Goal: Contribute content: Add original content to the website for others to see

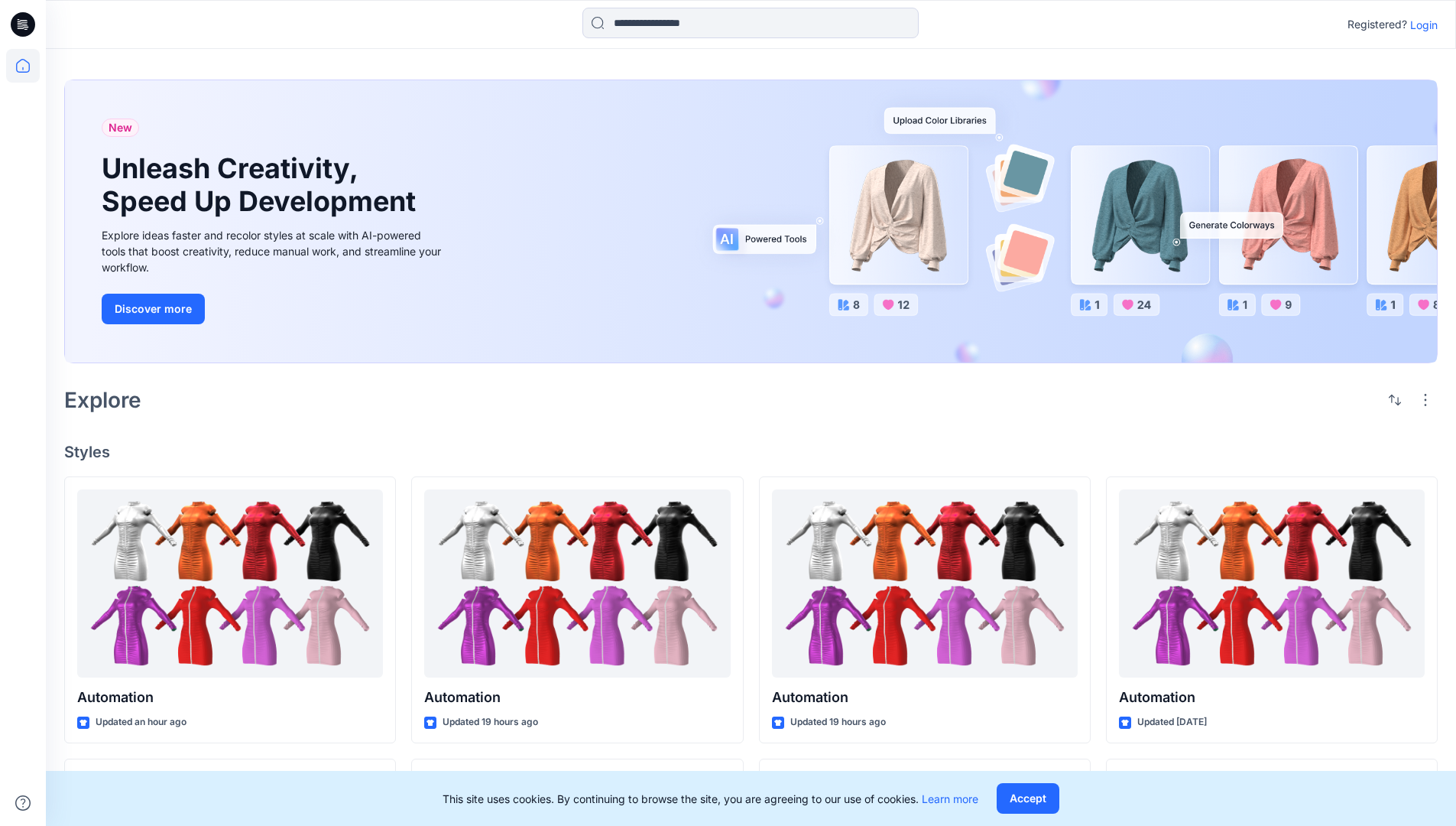
click at [1421, 24] on p "Login" at bounding box center [1424, 25] width 27 height 16
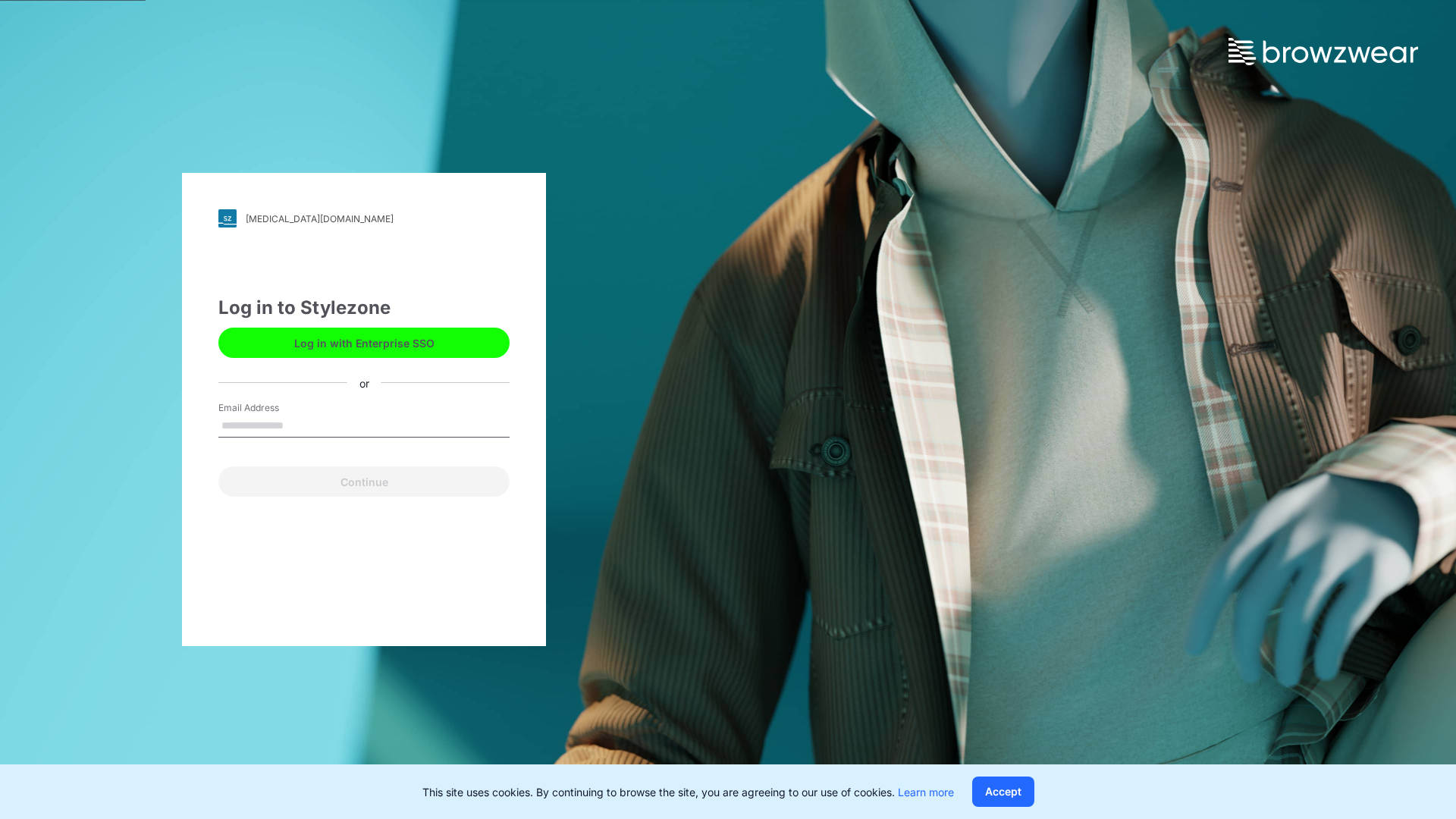
click at [299, 425] on input "Email Address" at bounding box center [364, 426] width 291 height 22
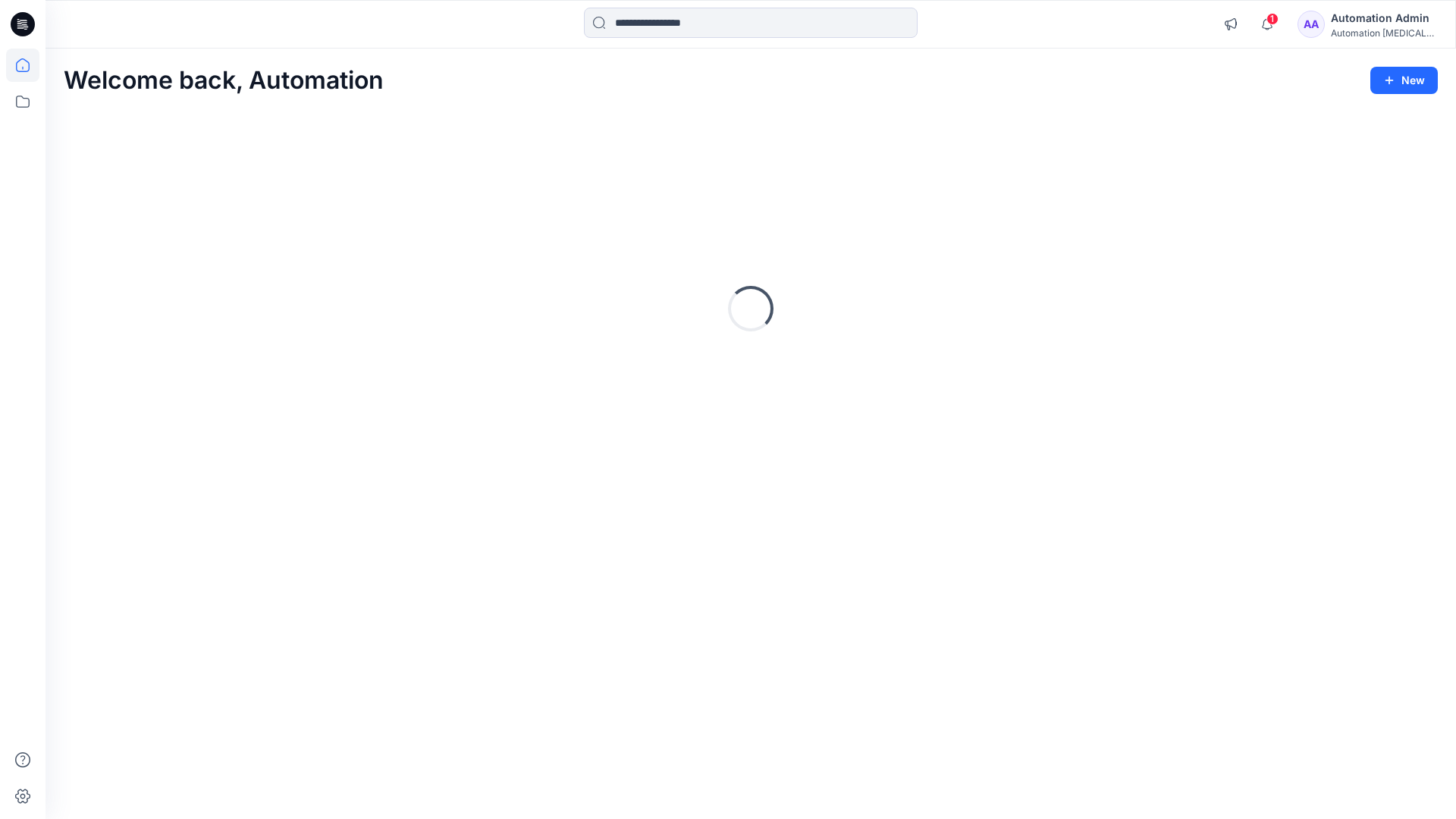
click at [29, 65] on icon at bounding box center [22, 65] width 13 height 13
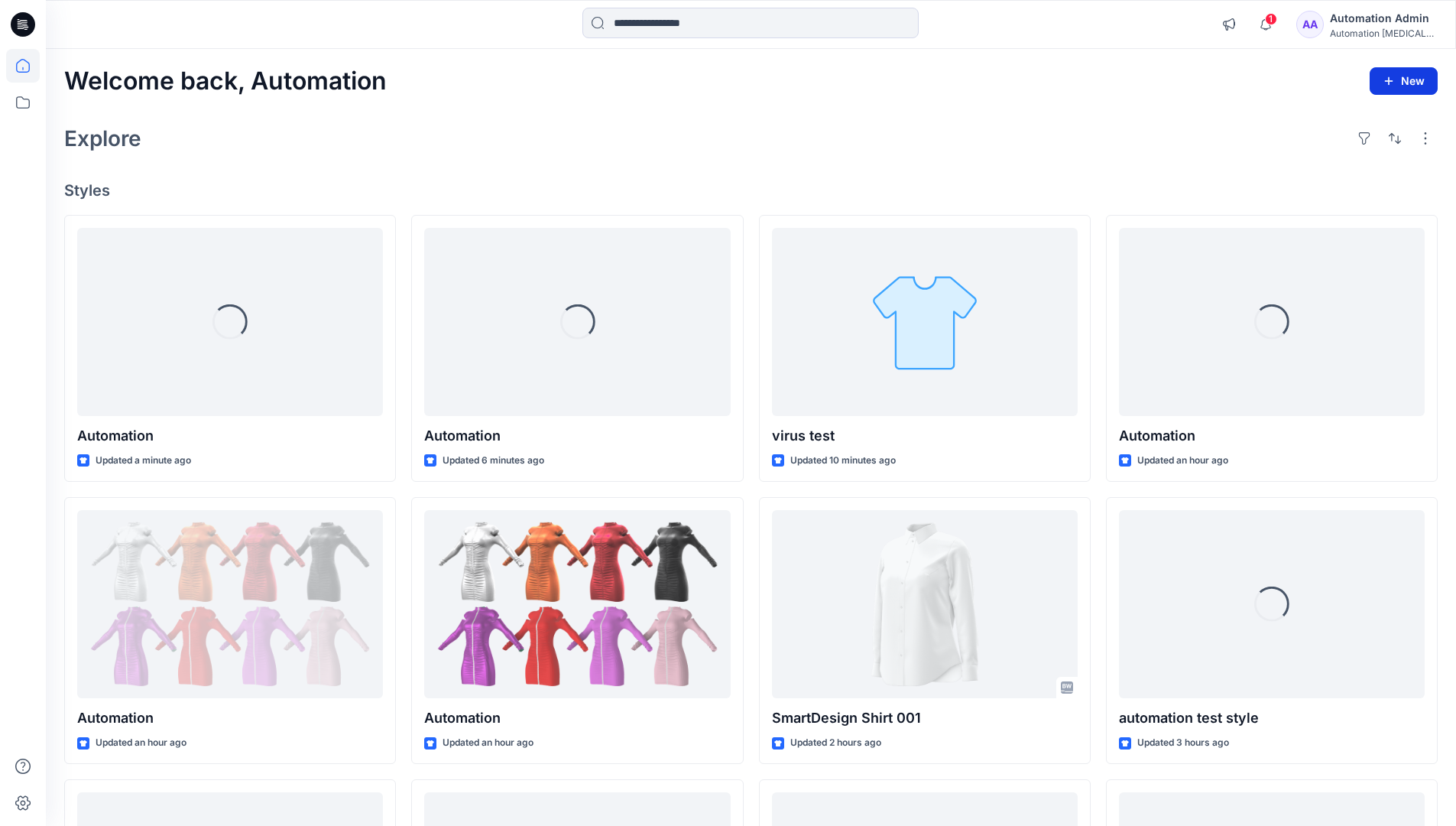
click at [1391, 72] on button "New" at bounding box center [1404, 80] width 68 height 27
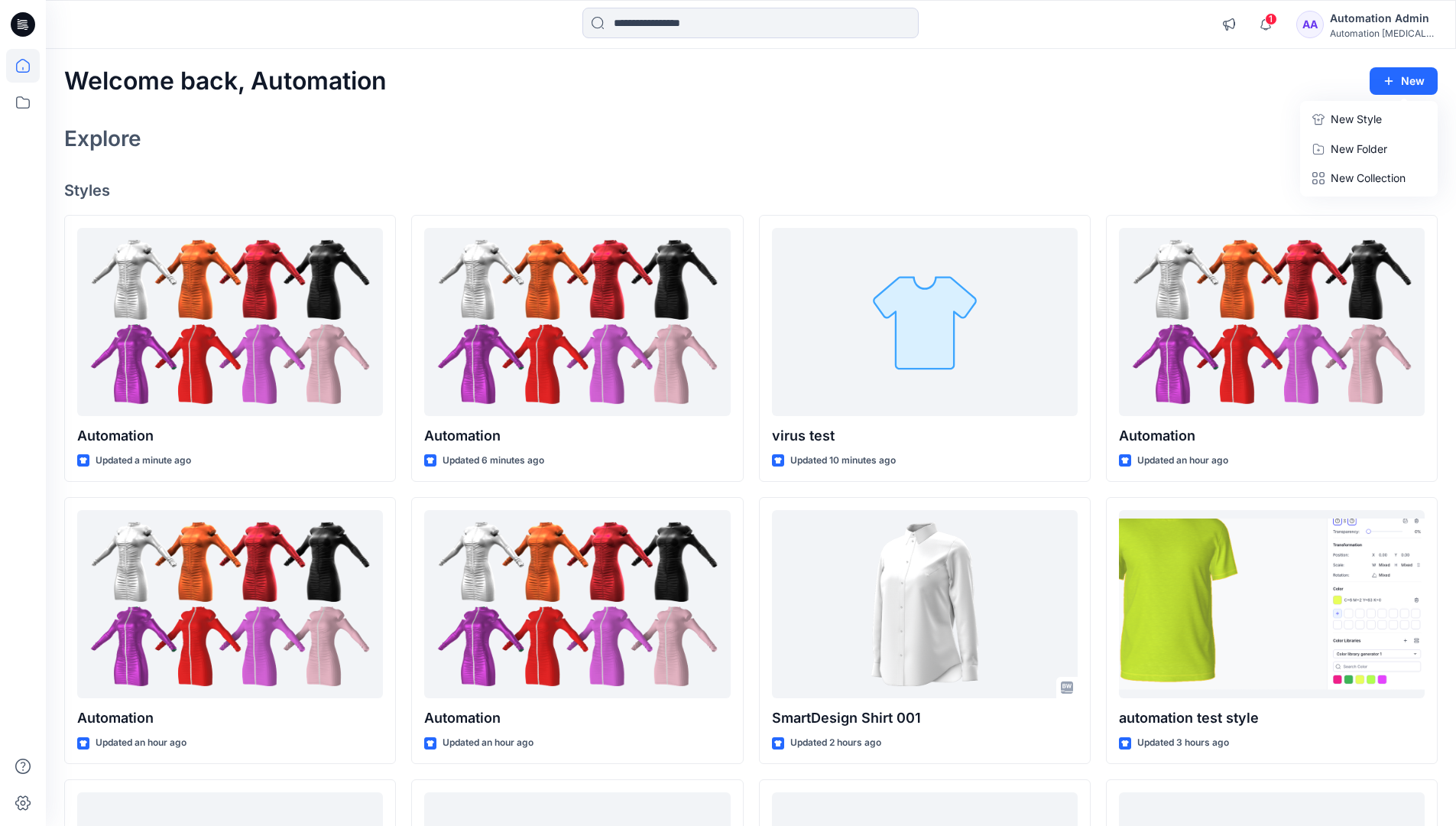
click at [1355, 118] on p "New Style" at bounding box center [1357, 119] width 51 height 18
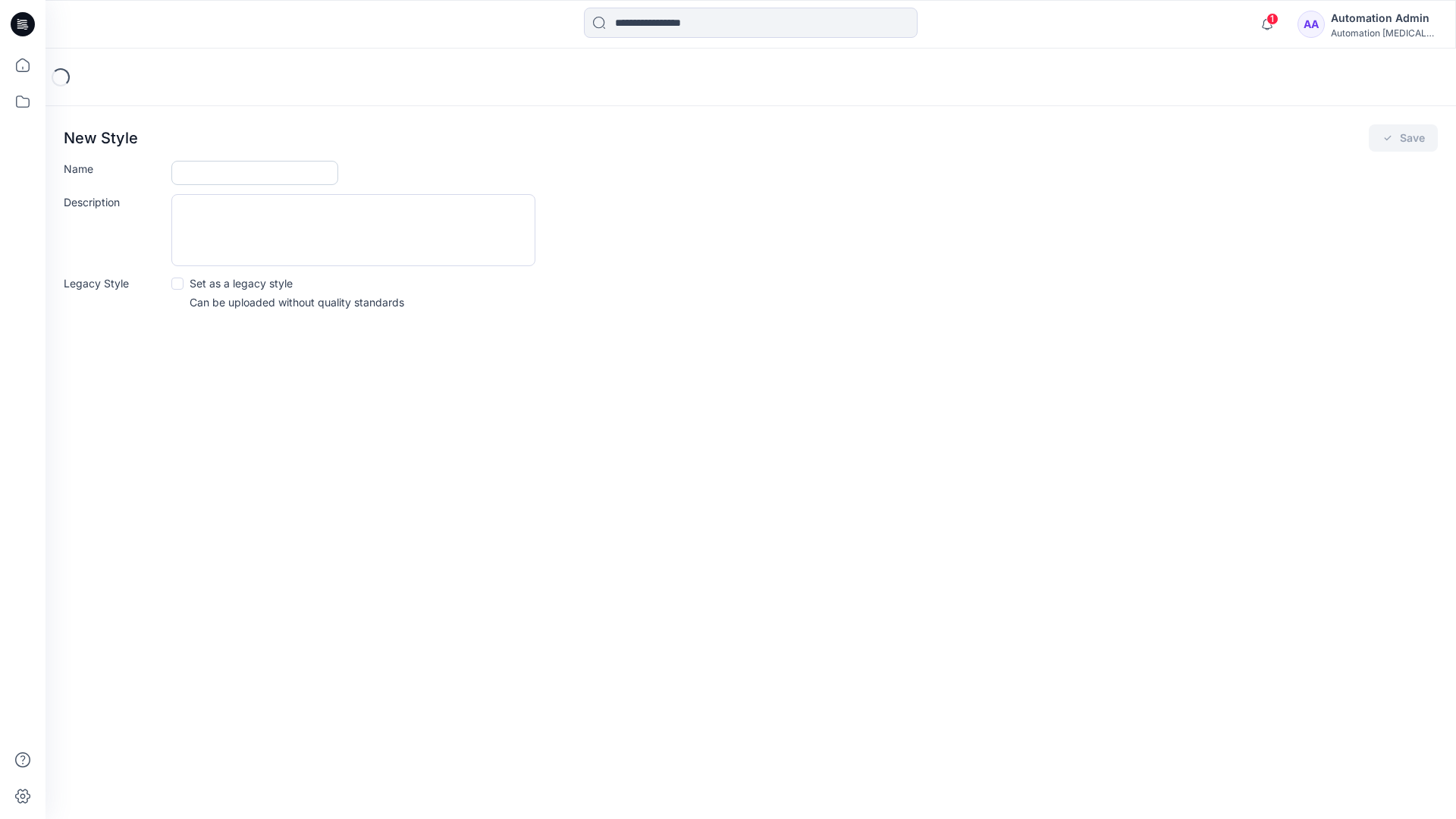
click at [212, 176] on input "Name" at bounding box center [254, 172] width 167 height 24
type input "**********"
click at [1396, 141] on button "Save" at bounding box center [1403, 138] width 69 height 27
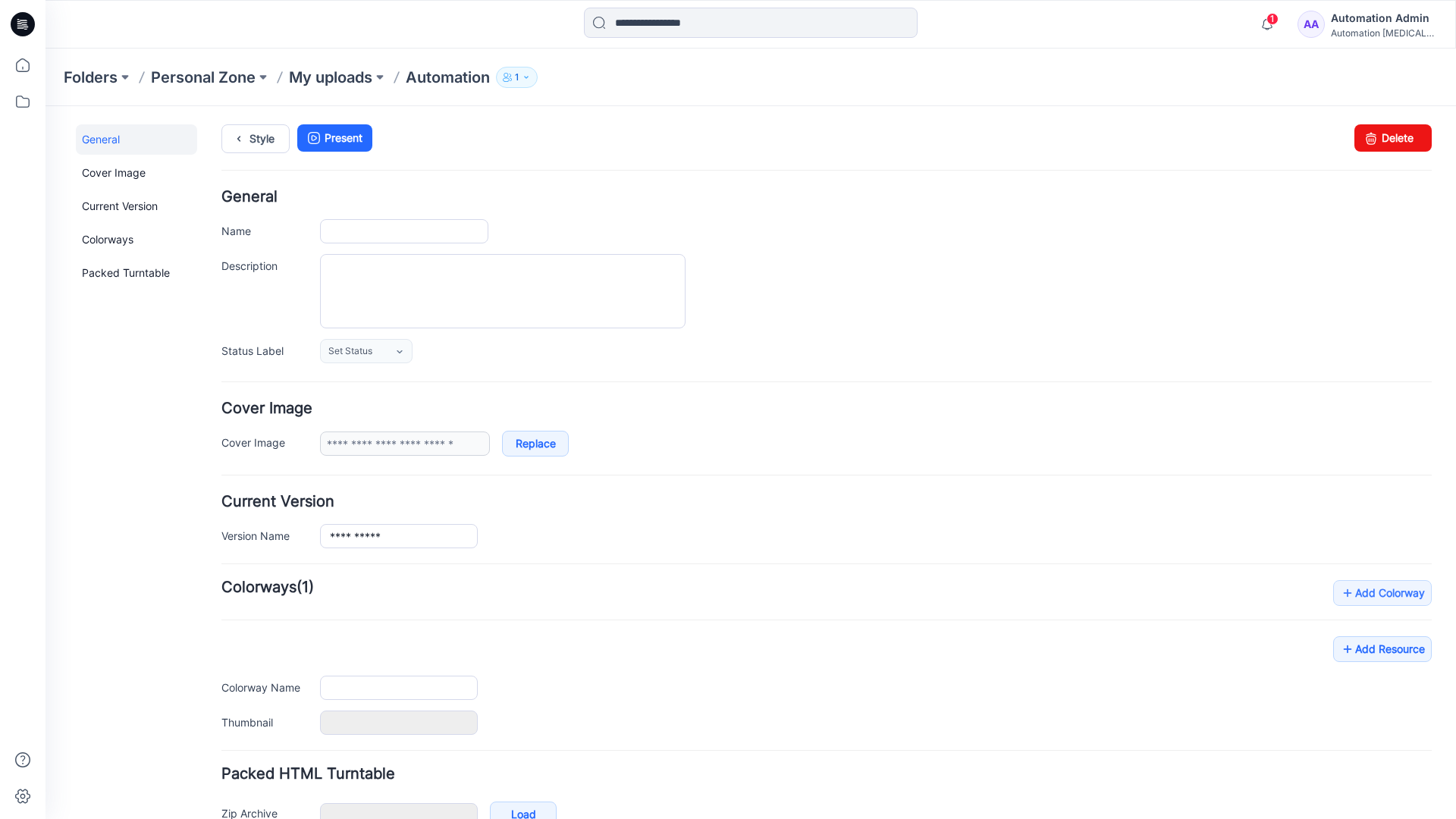
type input "**********"
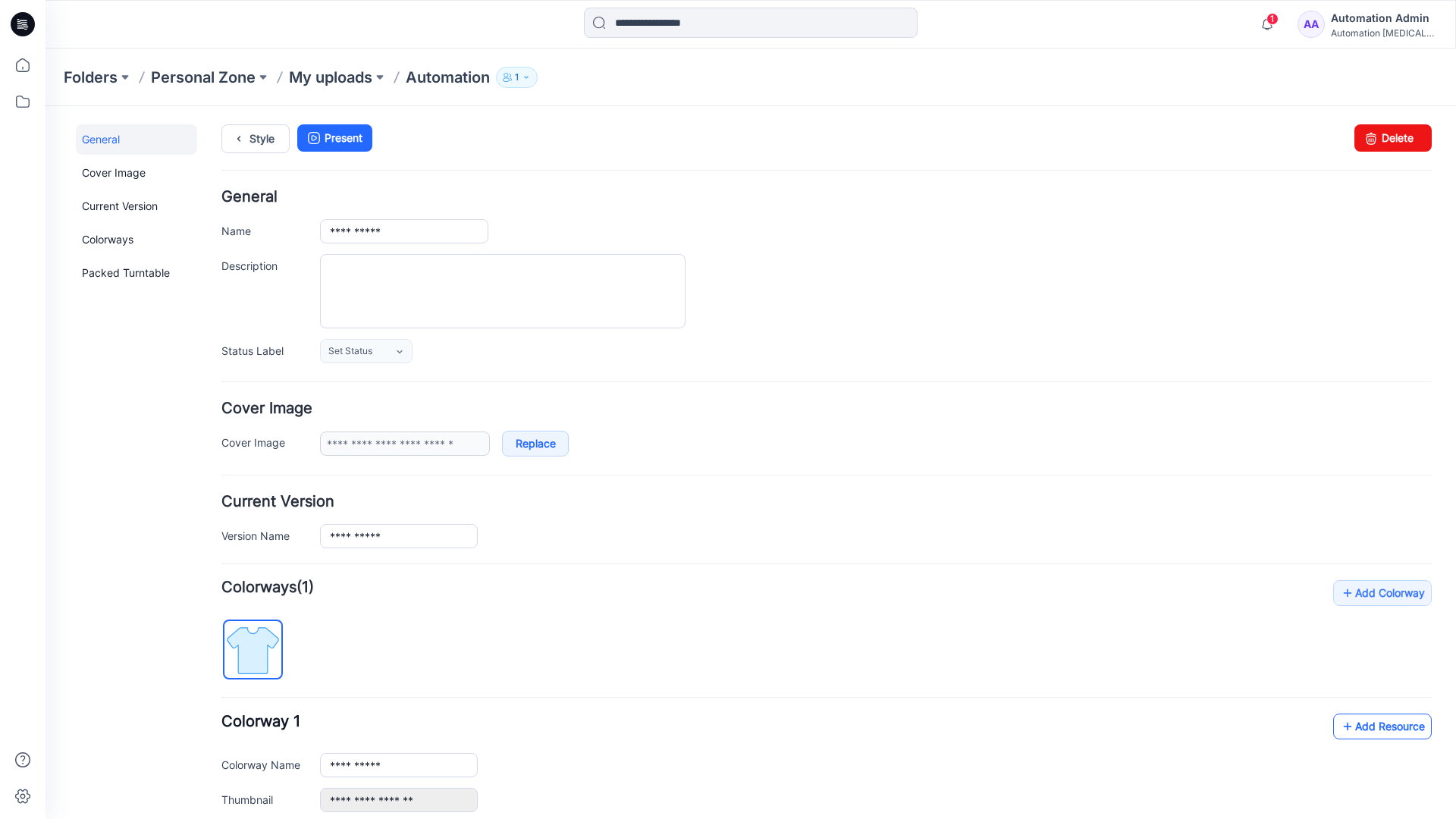
click at [1371, 725] on link "Add Resource" at bounding box center [1383, 727] width 99 height 26
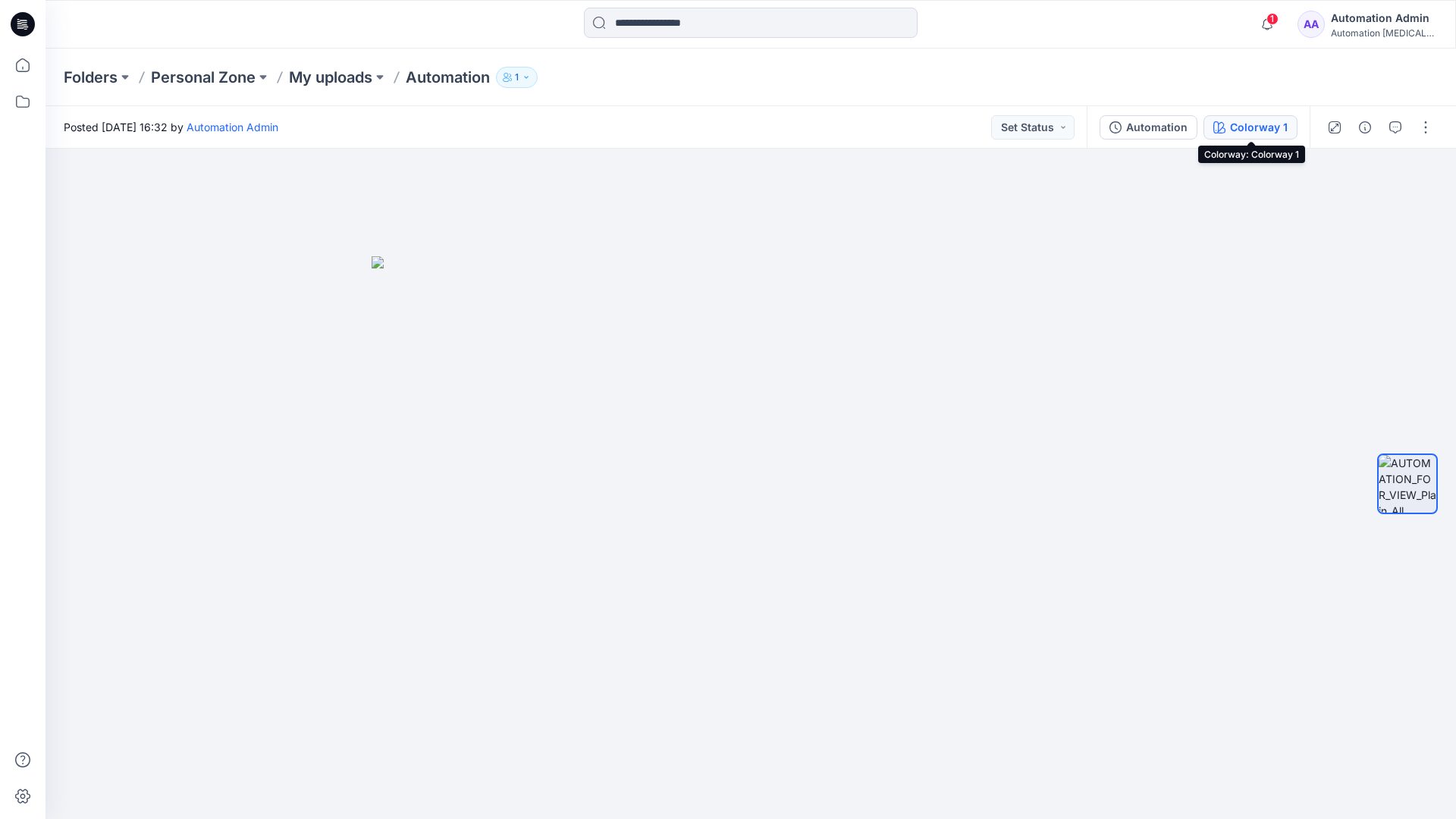
click at [1228, 130] on button "Colorway 1" at bounding box center [1250, 127] width 94 height 24
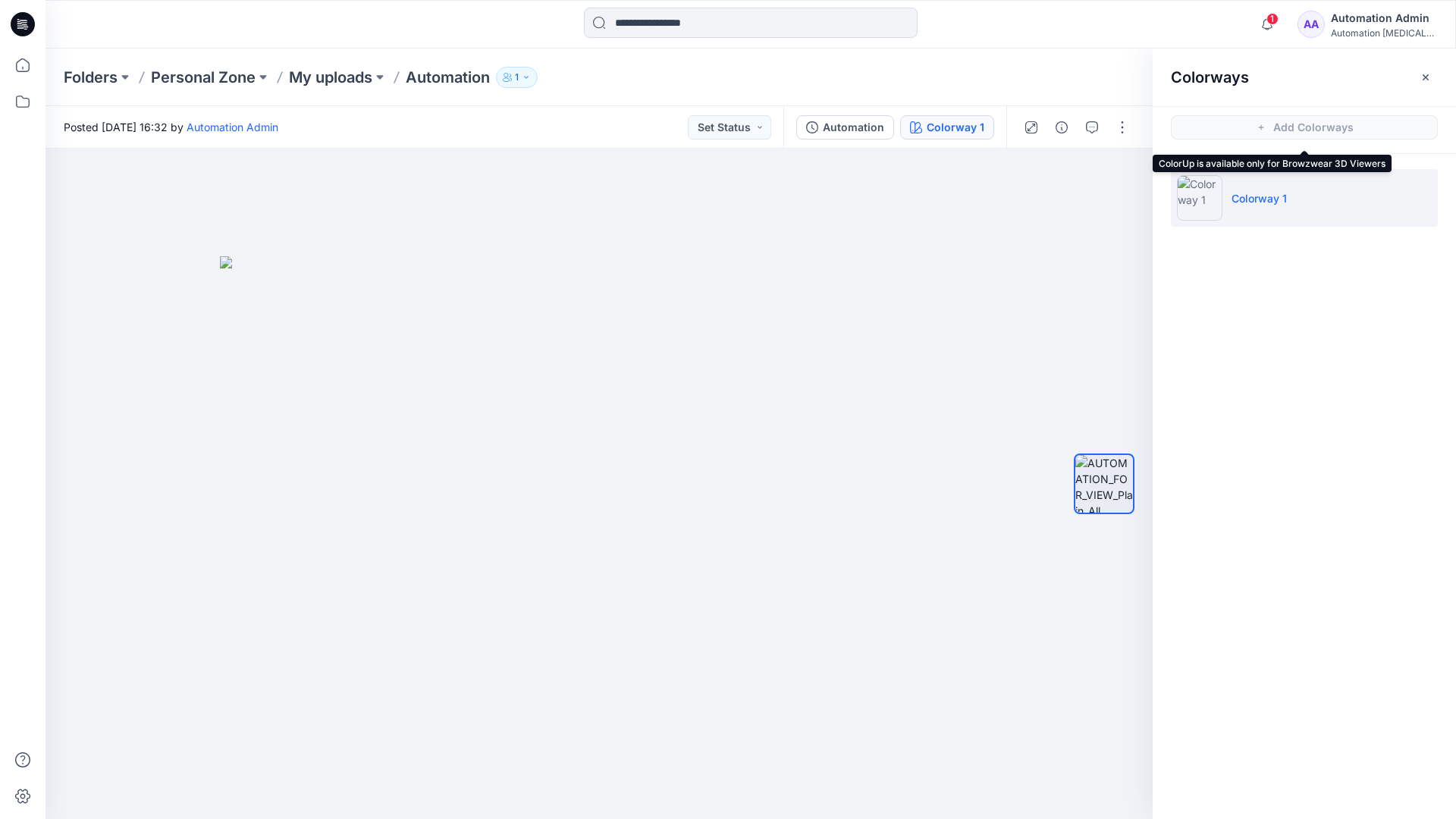
click at [1306, 201] on li "Colorway 1" at bounding box center [1305, 198] width 267 height 57
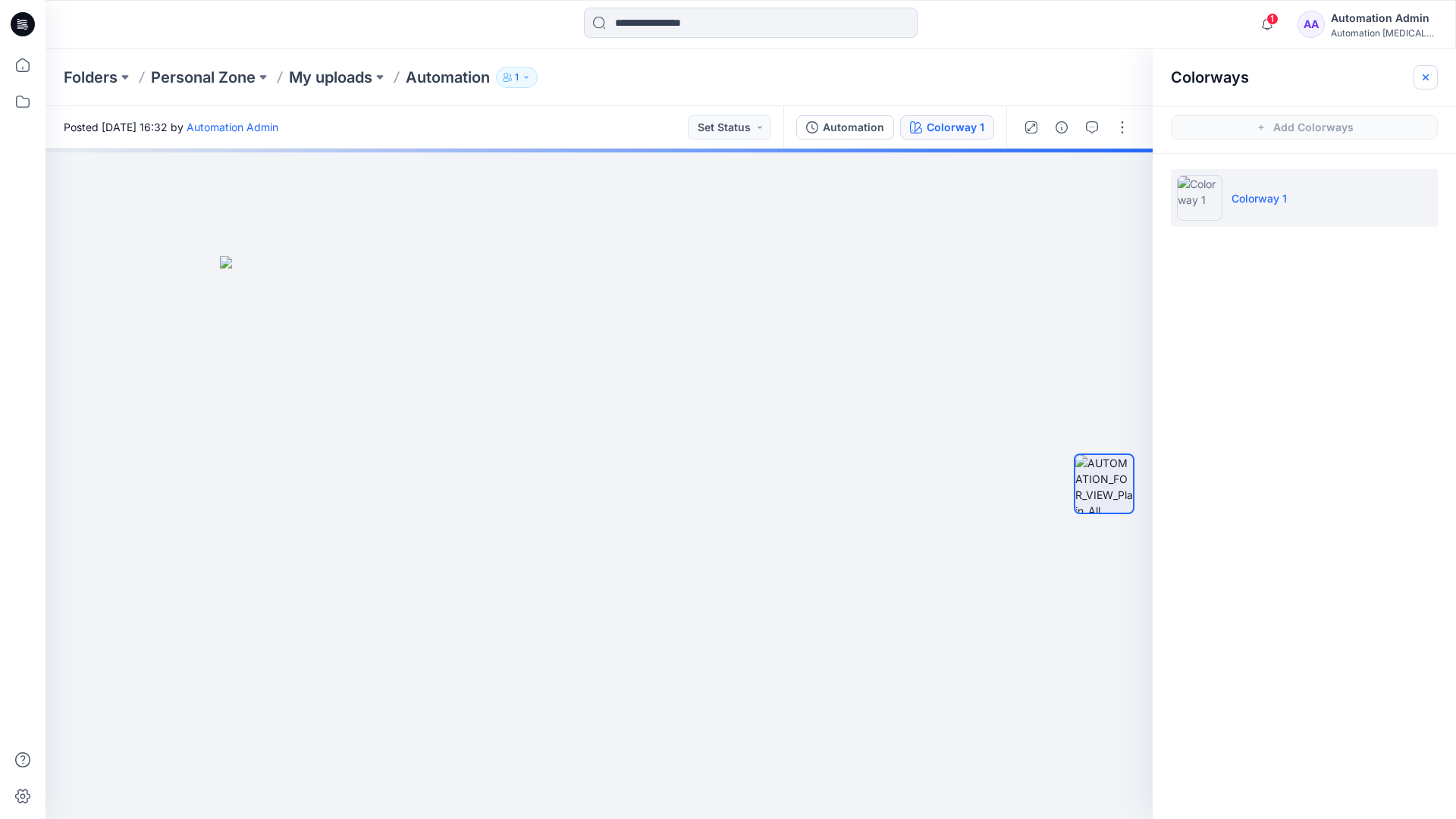
click at [1434, 74] on button "button" at bounding box center [1426, 77] width 24 height 24
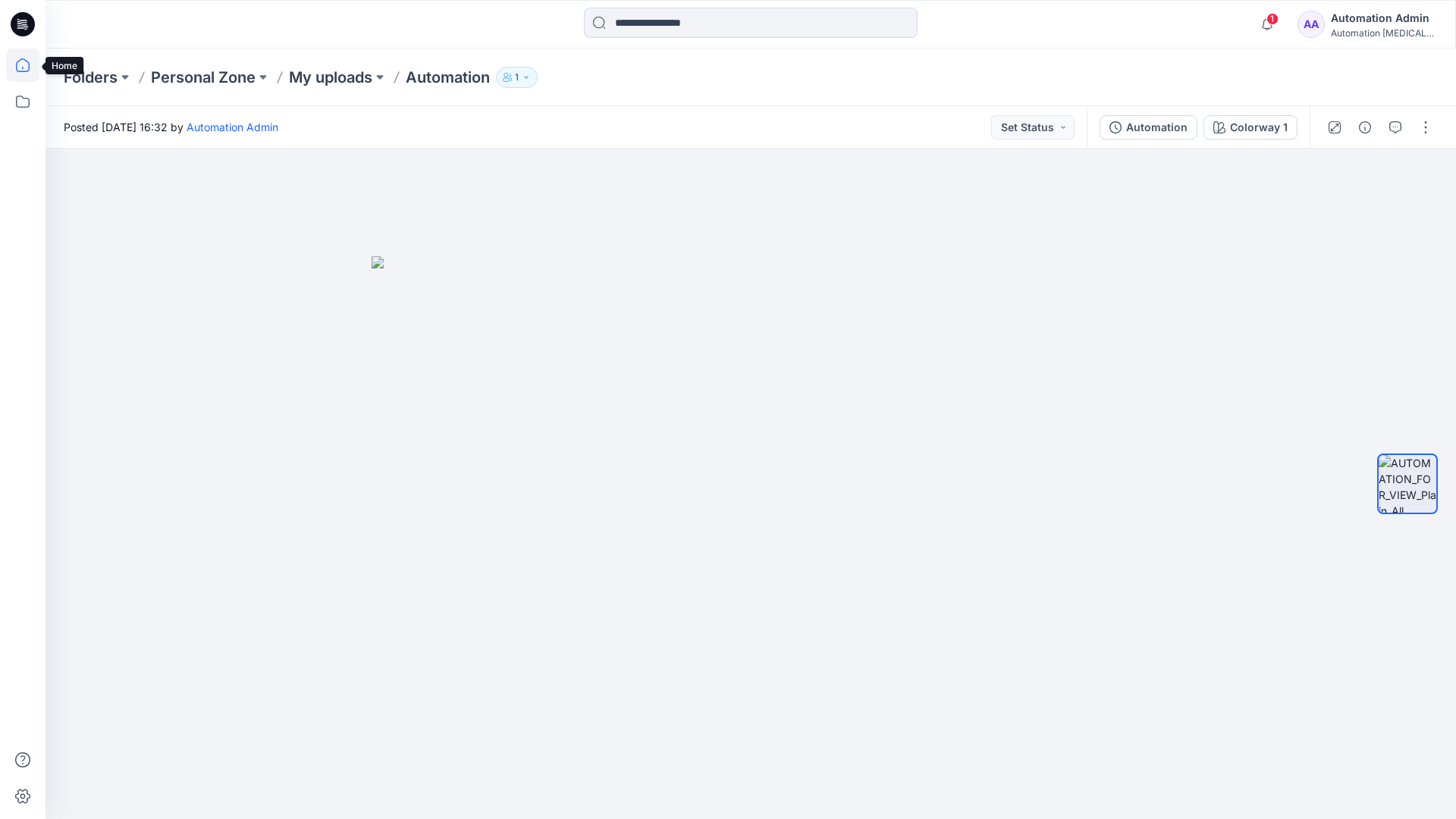
click at [26, 65] on icon at bounding box center [22, 65] width 33 height 33
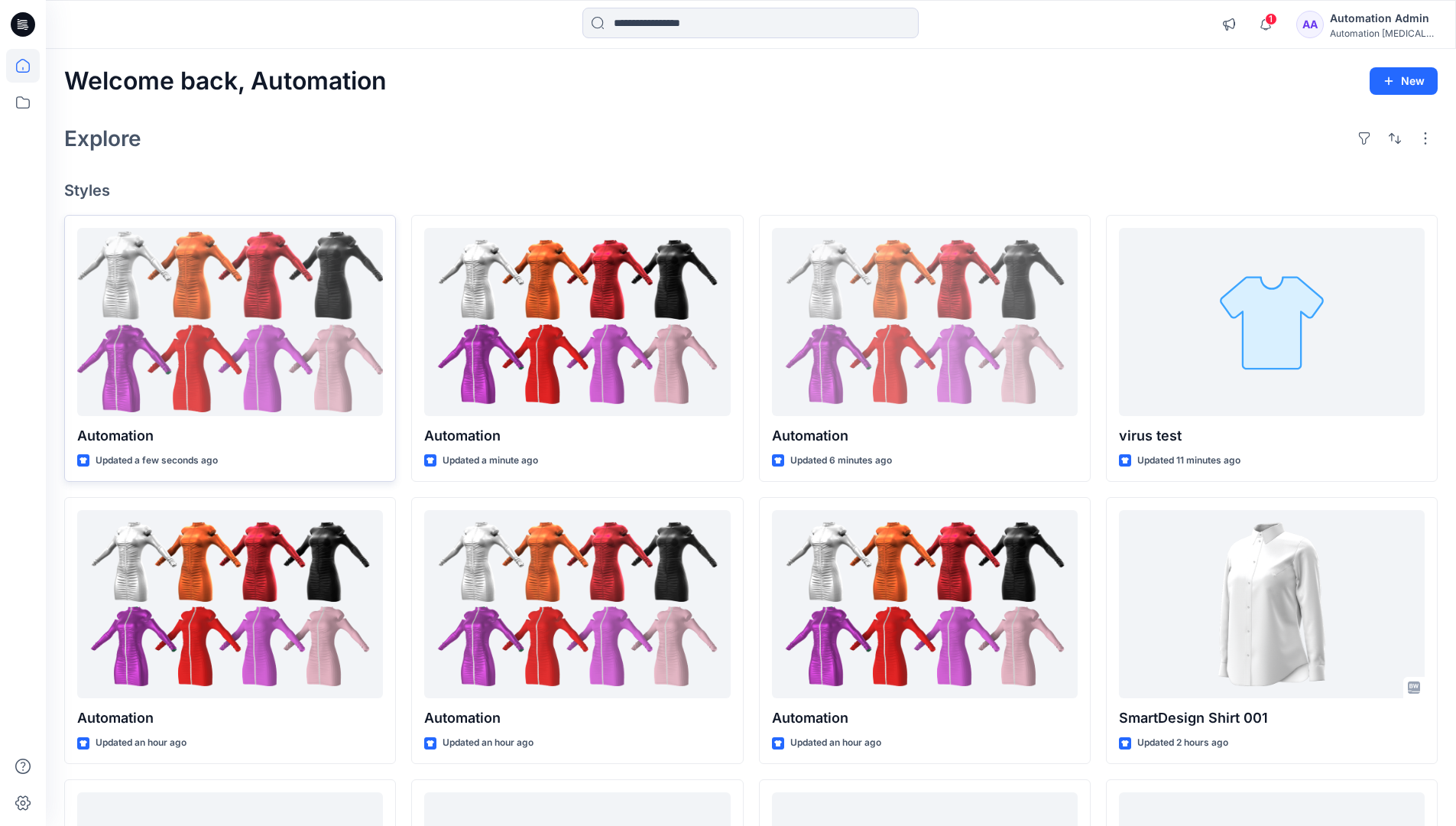
click at [275, 324] on div at bounding box center [229, 322] width 306 height 189
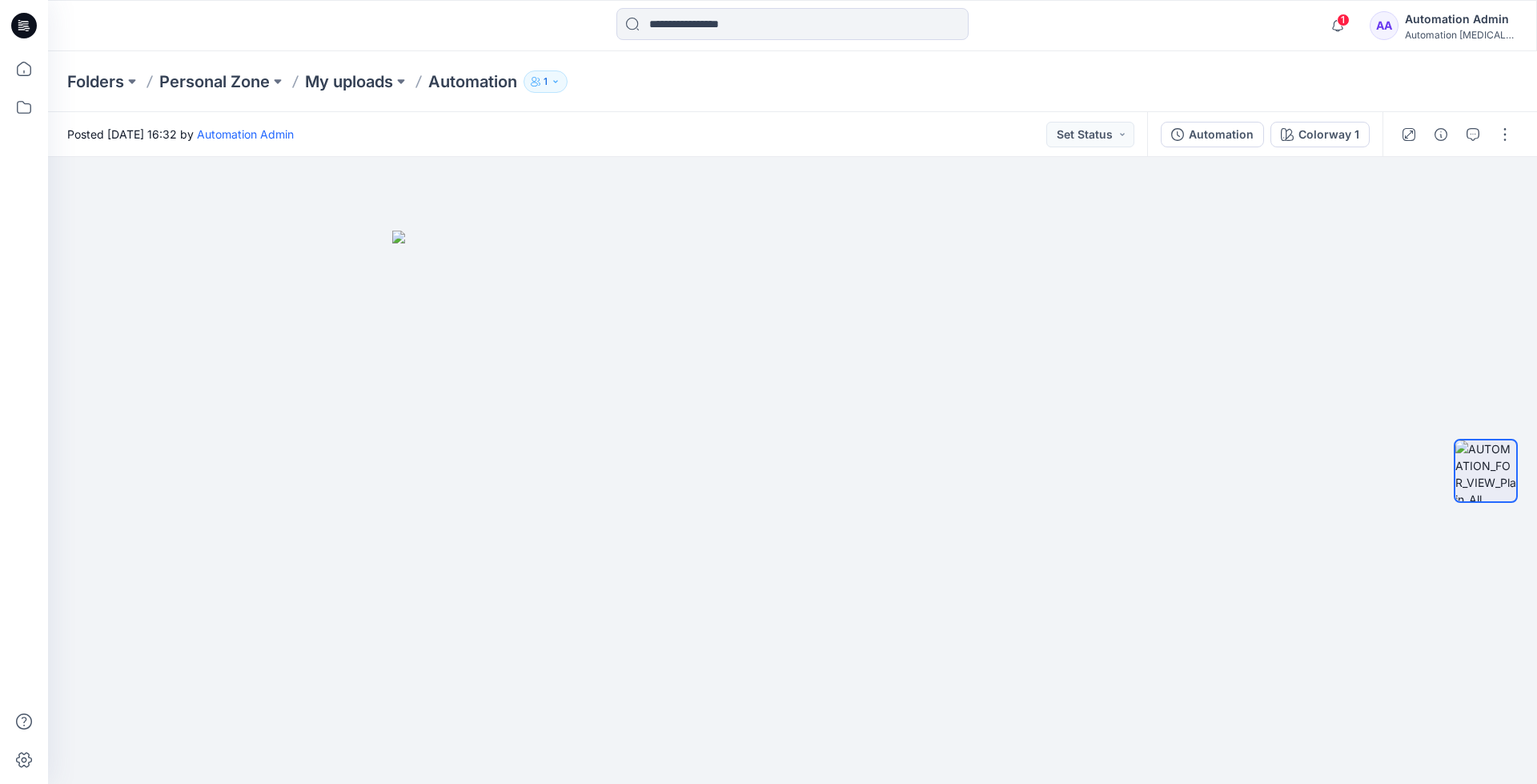
click at [1257, 64] on div "Folders Personal Zone My uploads Automation 1" at bounding box center [793, 81] width 1489 height 61
click at [1459, 20] on div "Automation Admin" at bounding box center [1461, 19] width 113 height 19
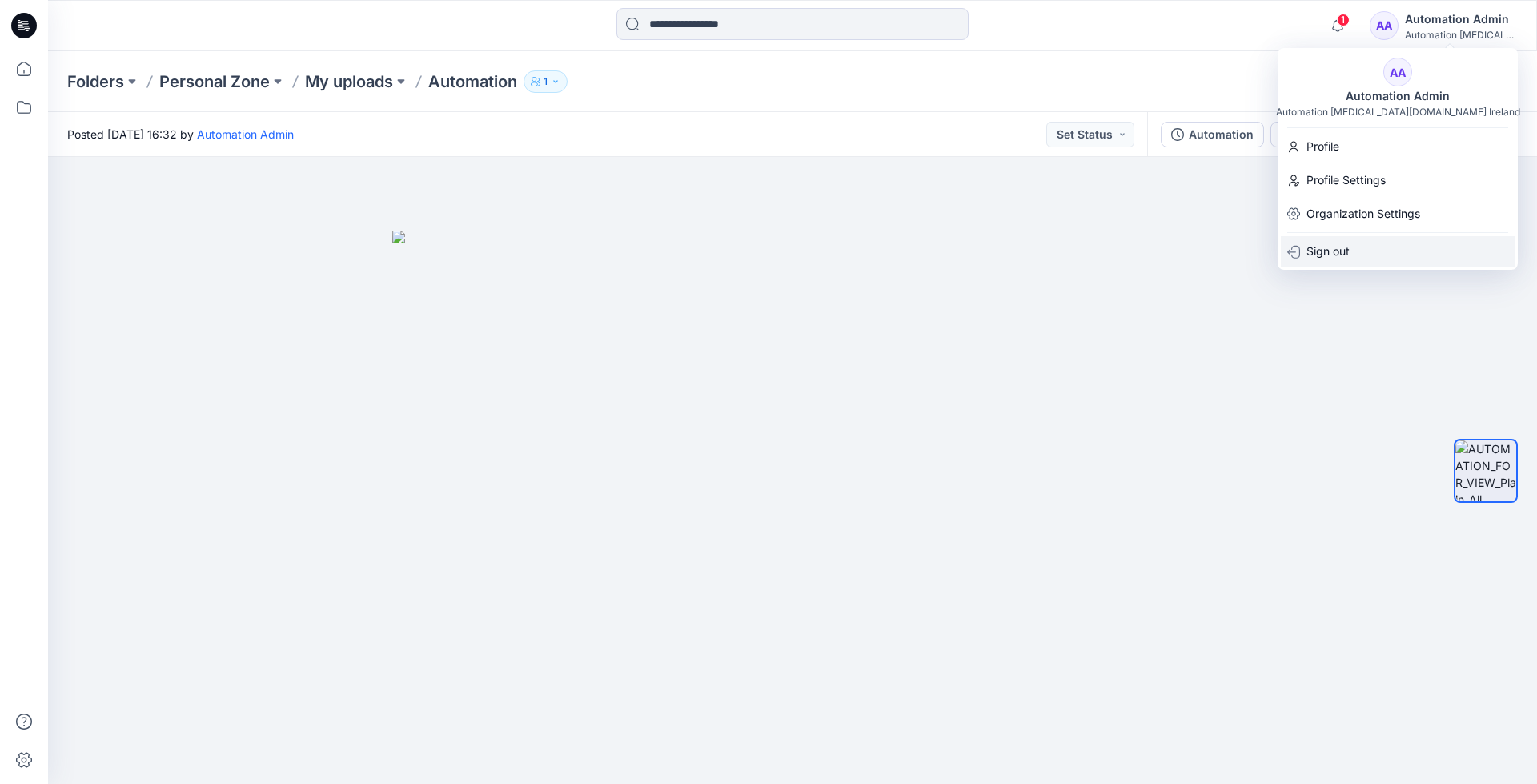
click at [1361, 248] on div "Sign out" at bounding box center [1397, 252] width 234 height 30
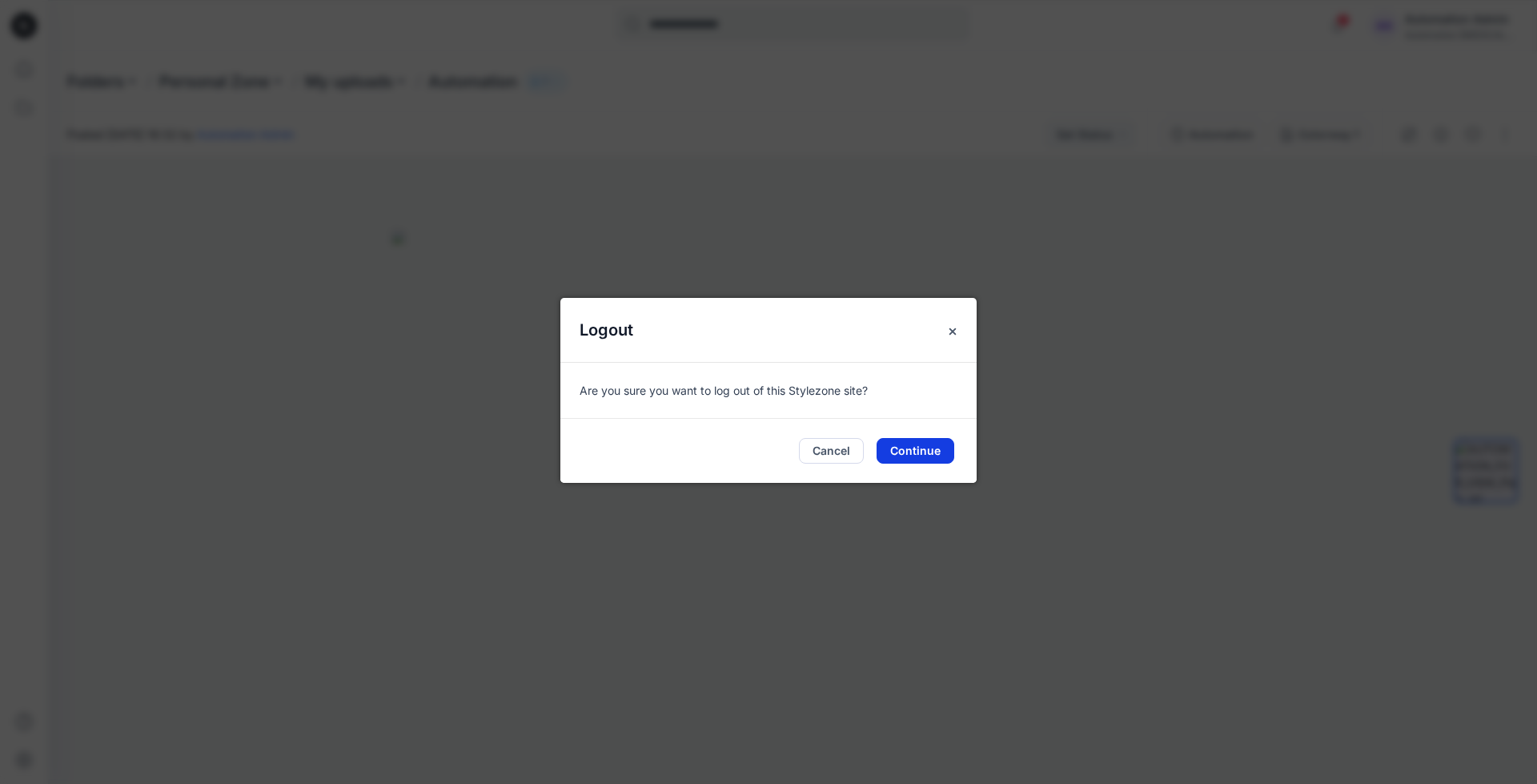
click at [920, 446] on button "Continue" at bounding box center [916, 450] width 78 height 26
